Goal: Task Accomplishment & Management: Manage account settings

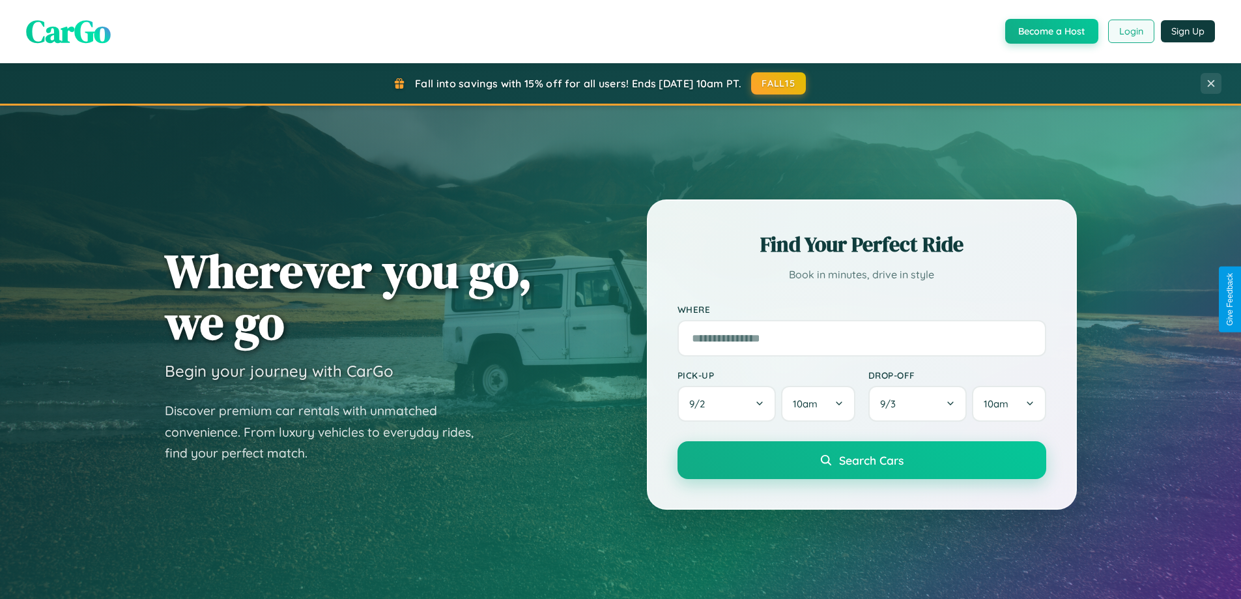
click at [1131, 31] on button "Login" at bounding box center [1132, 31] width 46 height 23
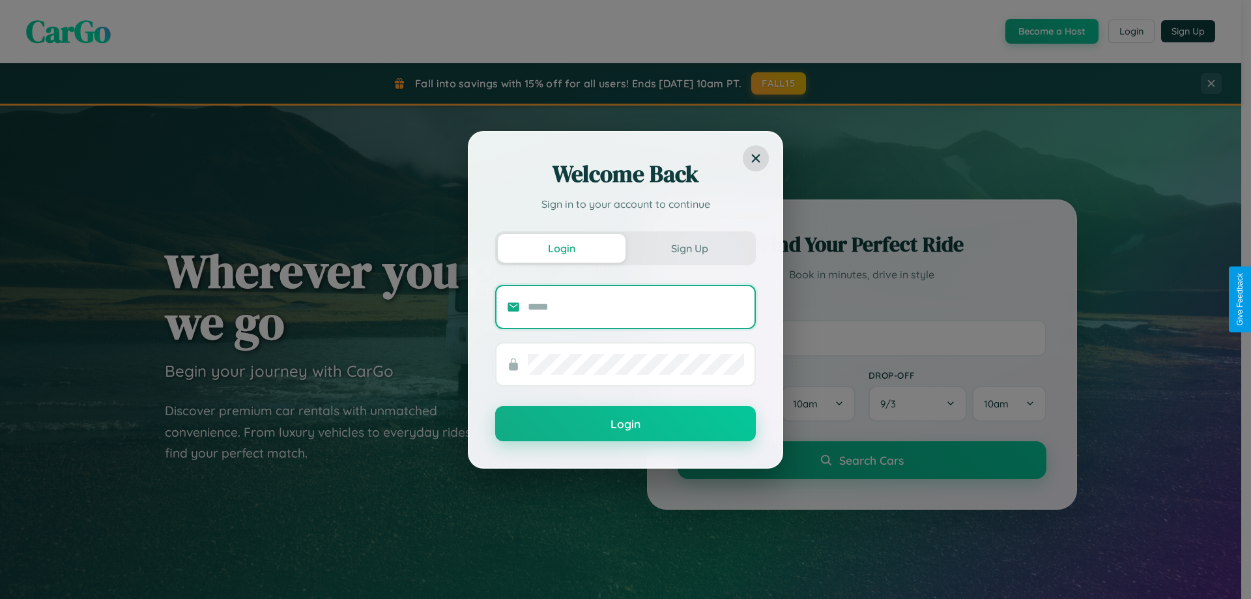
click at [636, 306] on input "text" at bounding box center [636, 307] width 216 height 21
type input "**********"
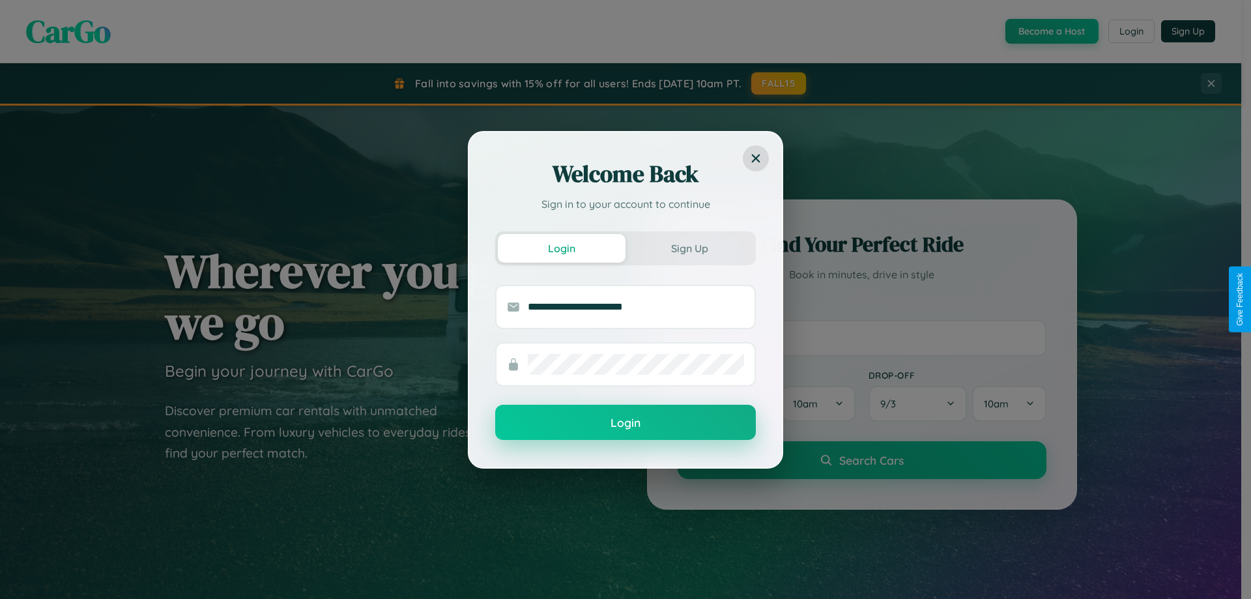
click at [626, 423] on button "Login" at bounding box center [625, 422] width 261 height 35
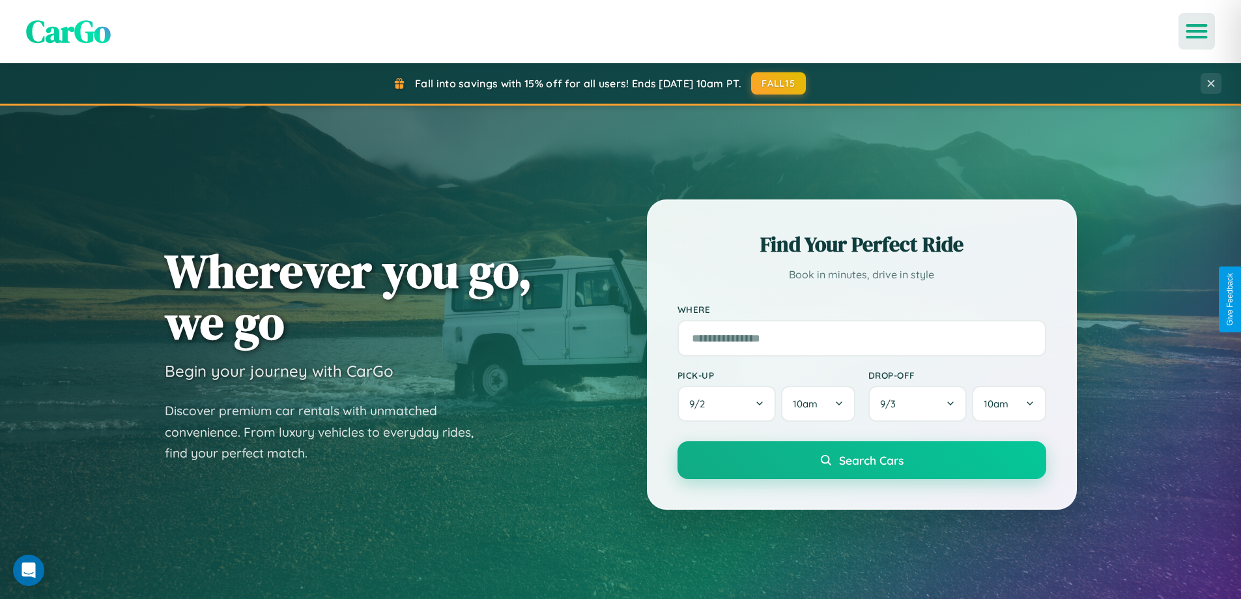
click at [1197, 31] on icon "Open menu" at bounding box center [1197, 31] width 19 height 12
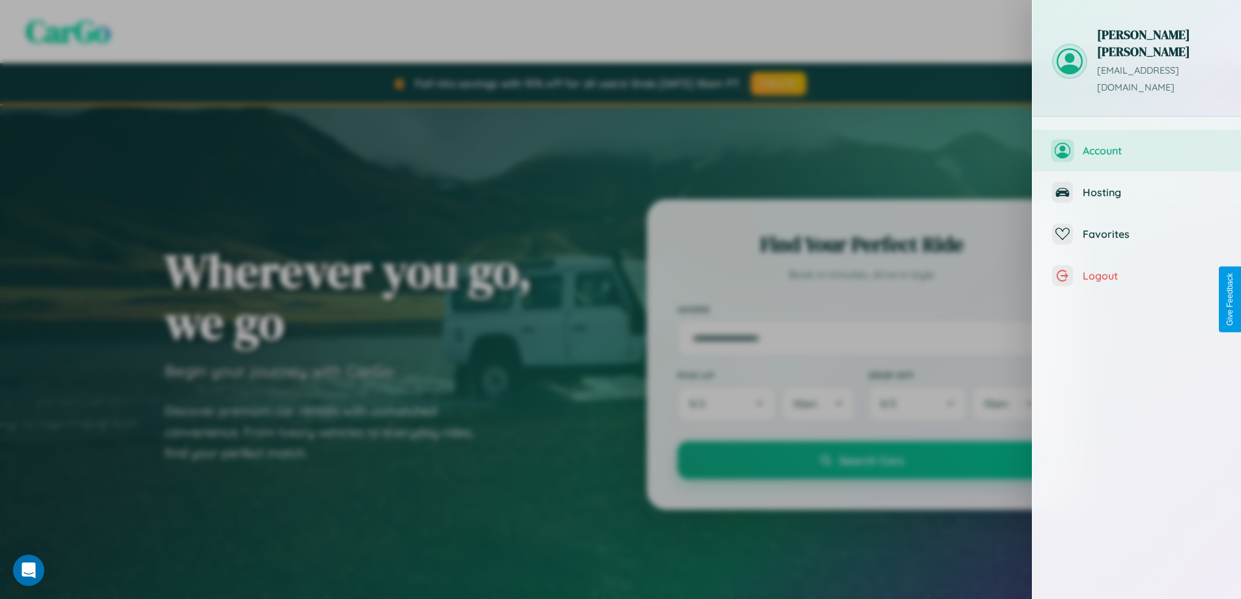
click at [1137, 144] on span "Account" at bounding box center [1152, 150] width 139 height 13
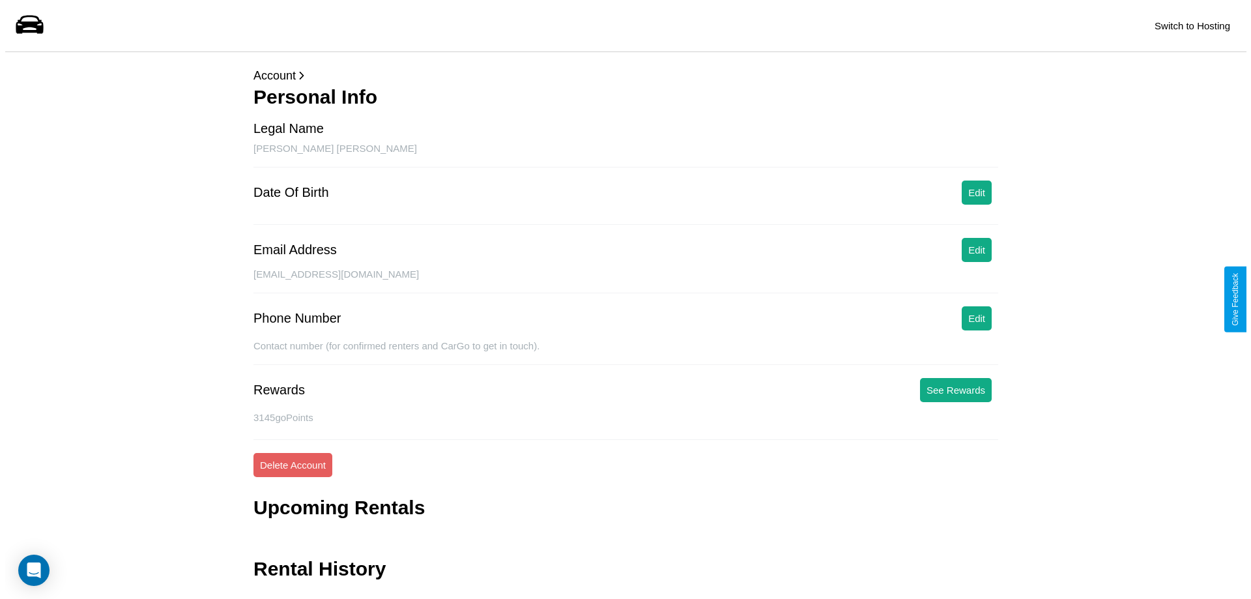
scroll to position [31, 0]
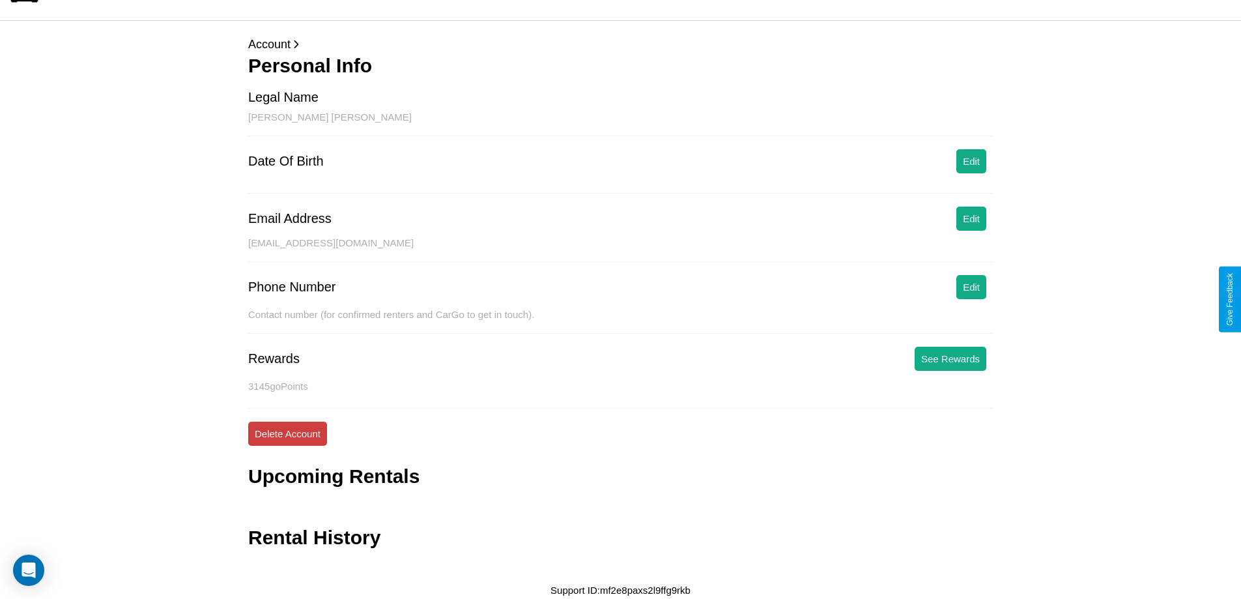
click at [287, 433] on button "Delete Account" at bounding box center [287, 434] width 79 height 24
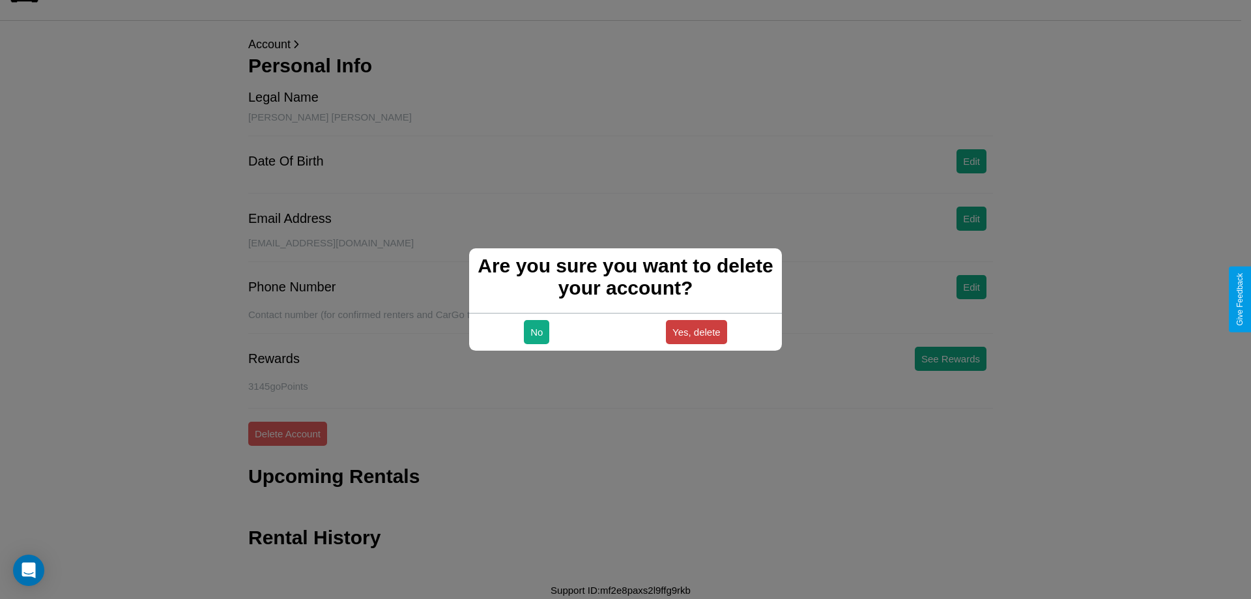
click at [696, 332] on button "Yes, delete" at bounding box center [696, 332] width 61 height 24
